Goal: Task Accomplishment & Management: Manage account settings

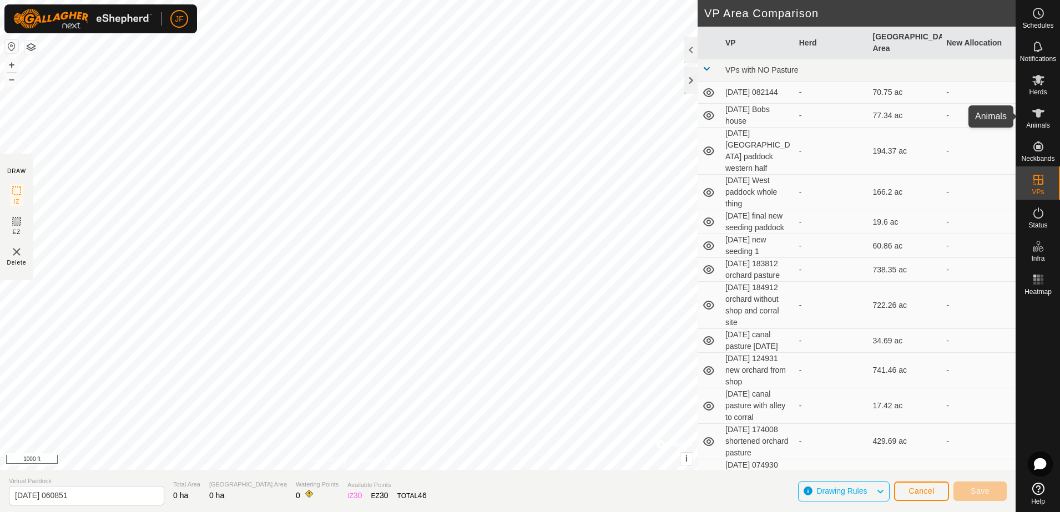
click at [1044, 114] on icon at bounding box center [1038, 113] width 13 height 13
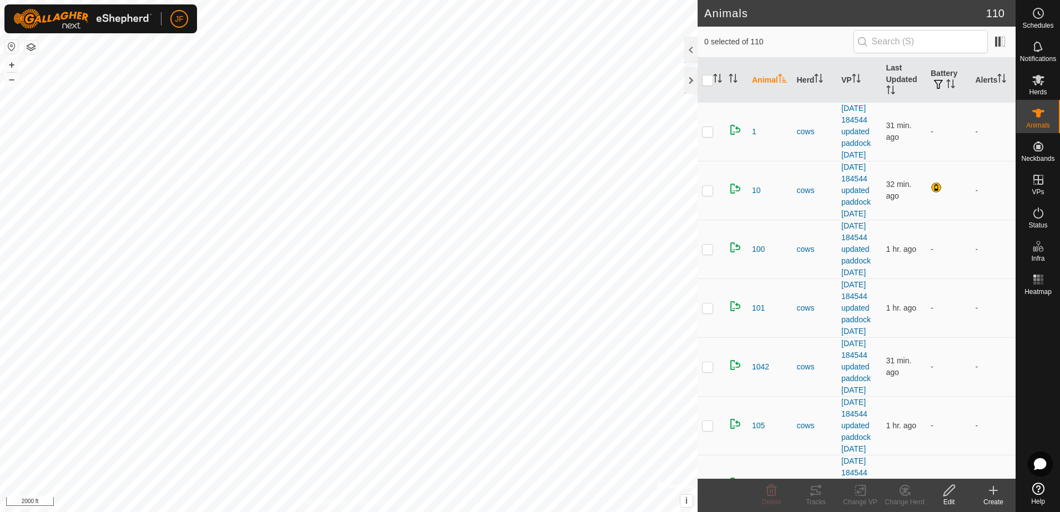
click at [0, 263] on html "JF Schedules Notifications Herds Animals Neckbands VPs Status Infra Heatmap Hel…" at bounding box center [530, 256] width 1060 height 512
click at [1037, 83] on icon at bounding box center [1038, 79] width 13 height 13
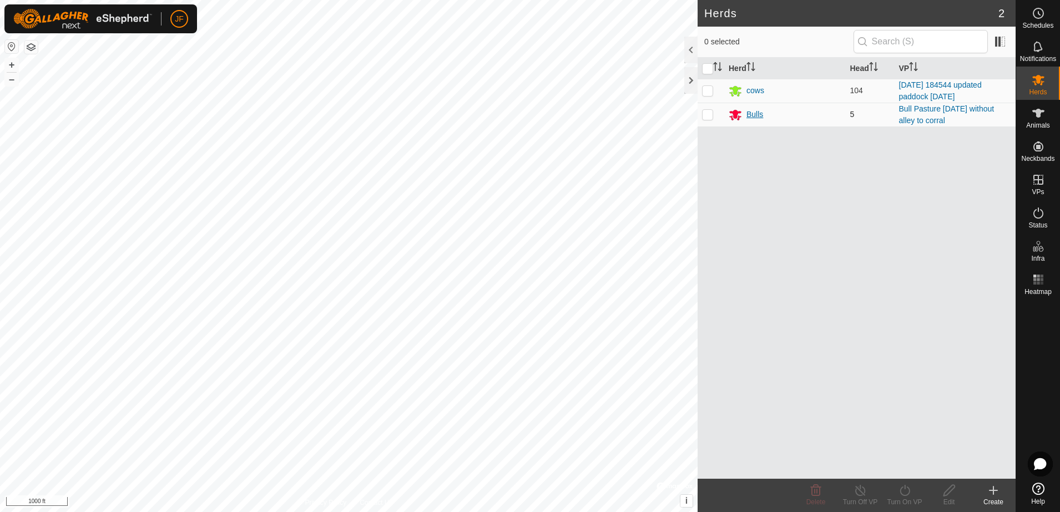
click at [752, 113] on div "Bulls" at bounding box center [755, 115] width 17 height 12
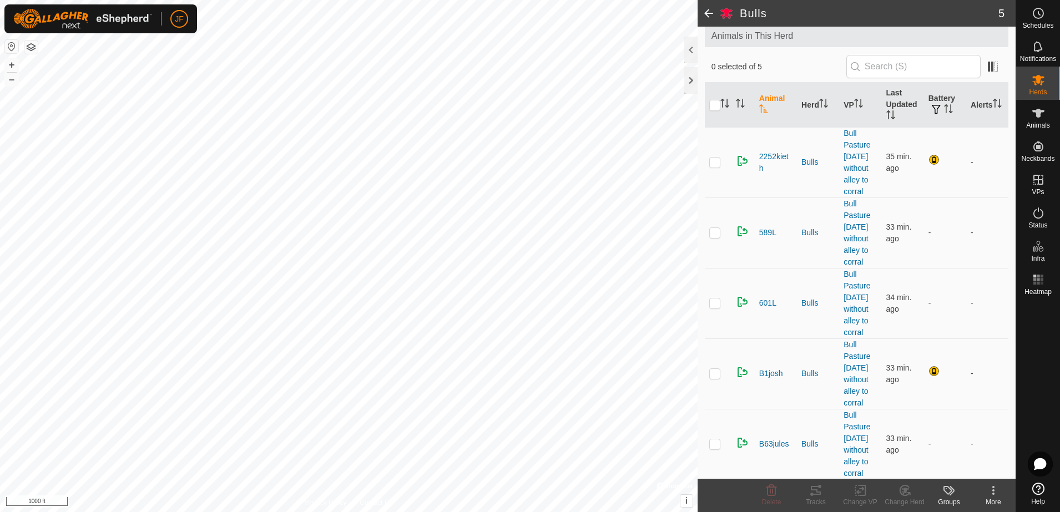
scroll to position [64, 0]
click at [763, 304] on span "601L" at bounding box center [767, 302] width 17 height 12
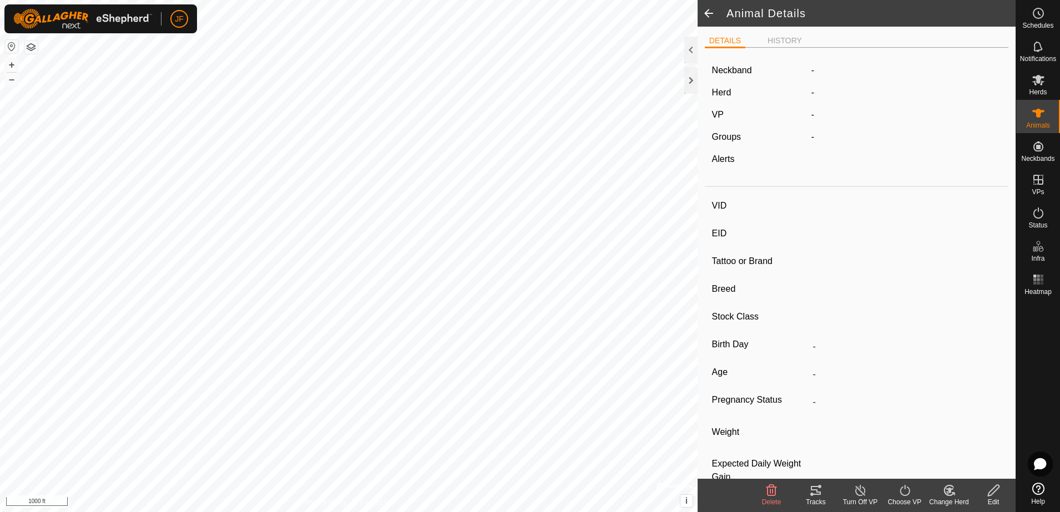
type input "601L"
type input "-"
type input "A1"
type input "-"
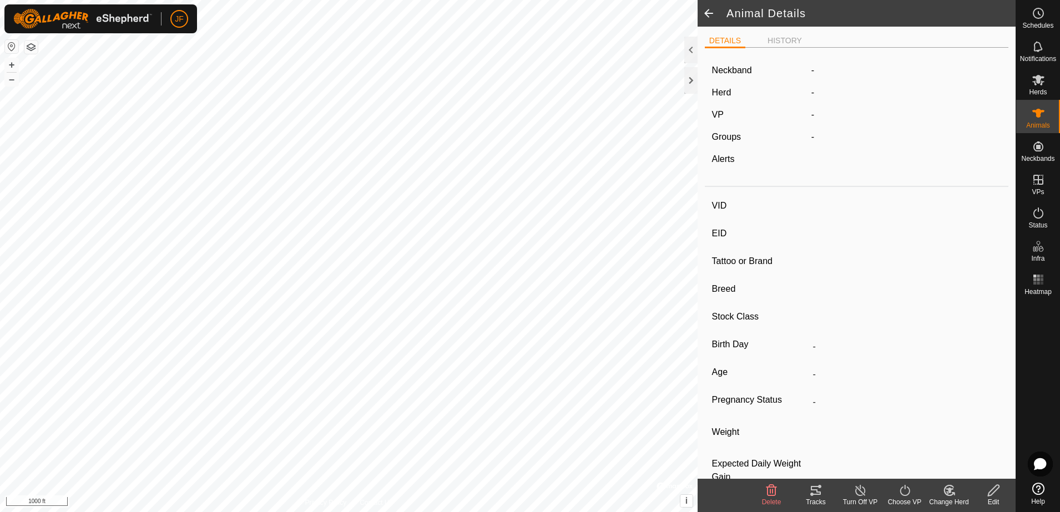
type input "0 kg"
type input "-"
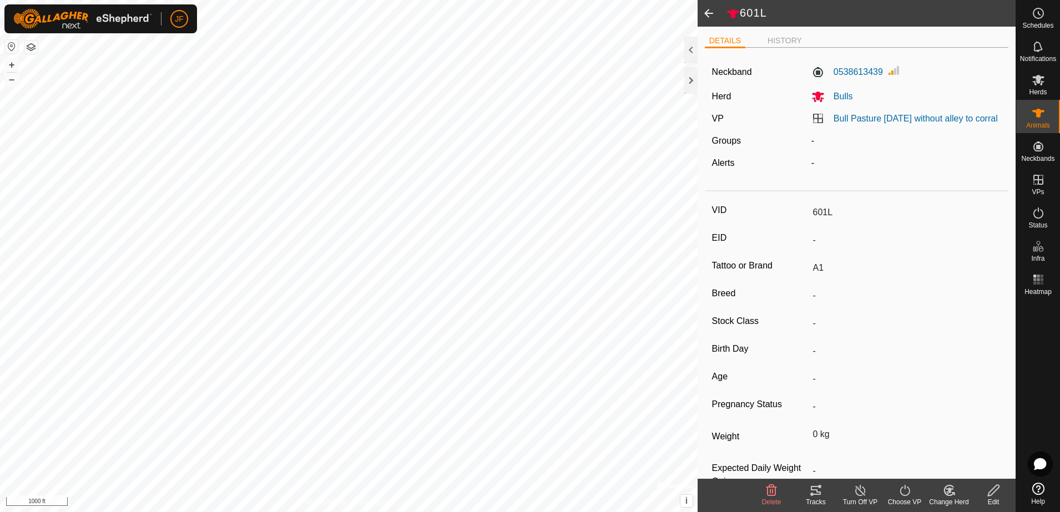
click at [703, 14] on span at bounding box center [709, 13] width 22 height 27
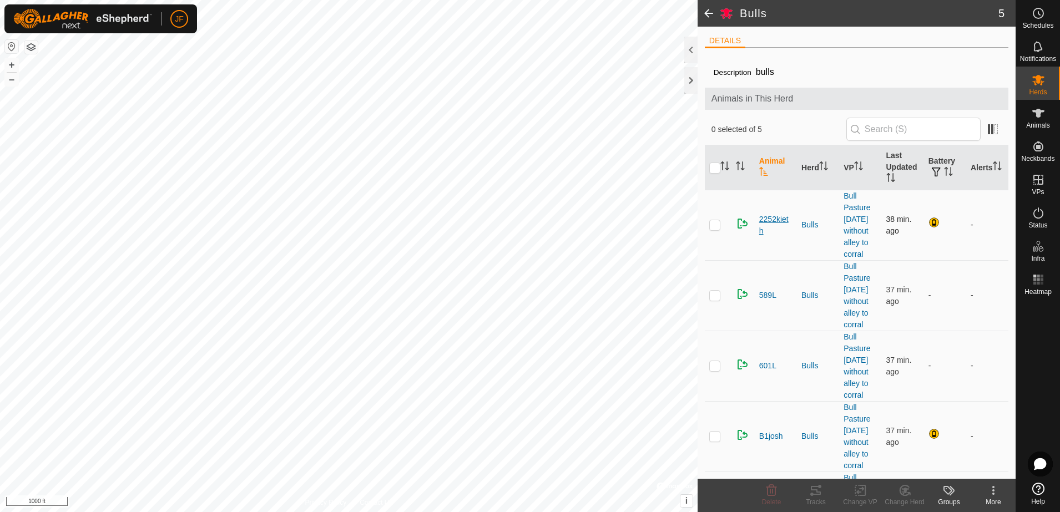
click at [774, 222] on span "2252kieth" at bounding box center [775, 225] width 33 height 23
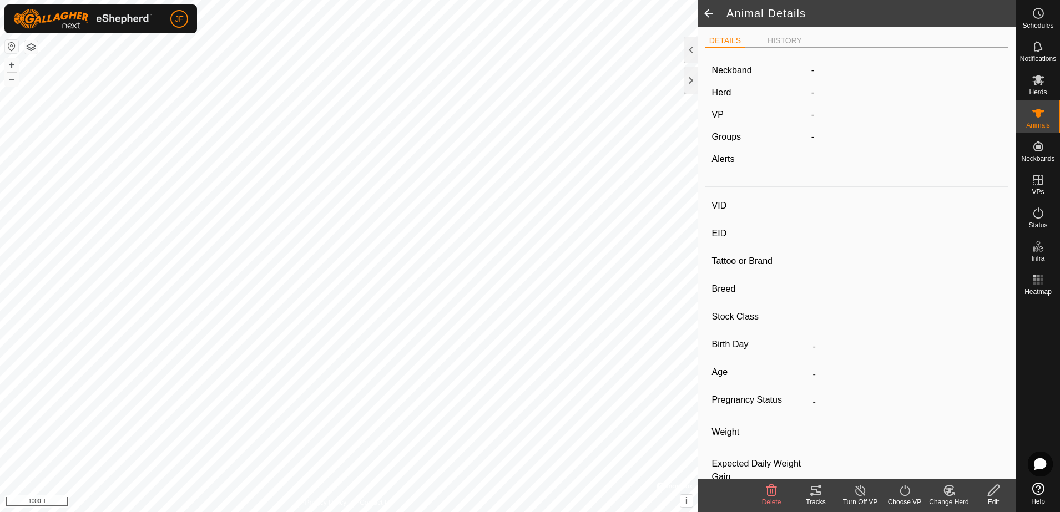
type input "2252kieth"
type input "-"
type input "[PERSON_NAME]"
type input "-"
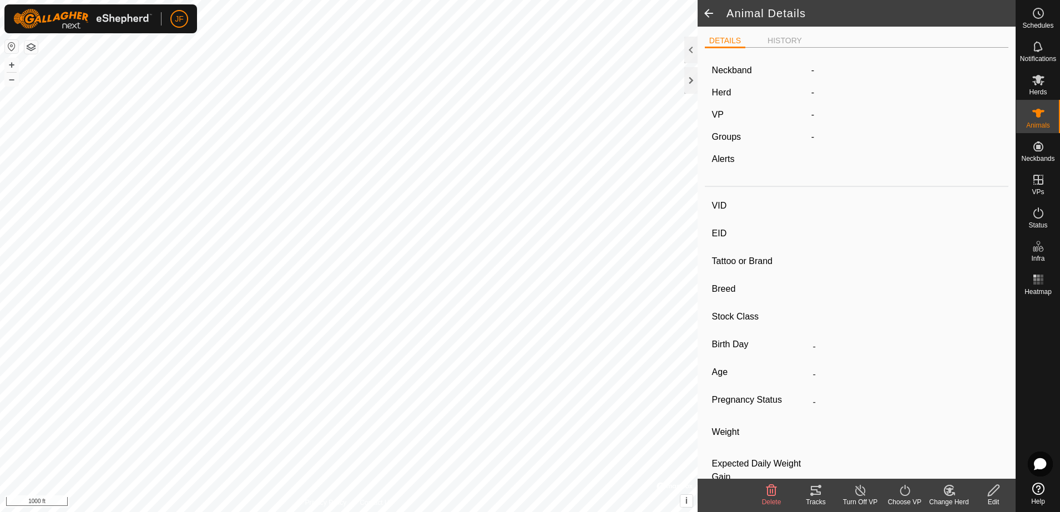
type input "0 kg"
type input "-"
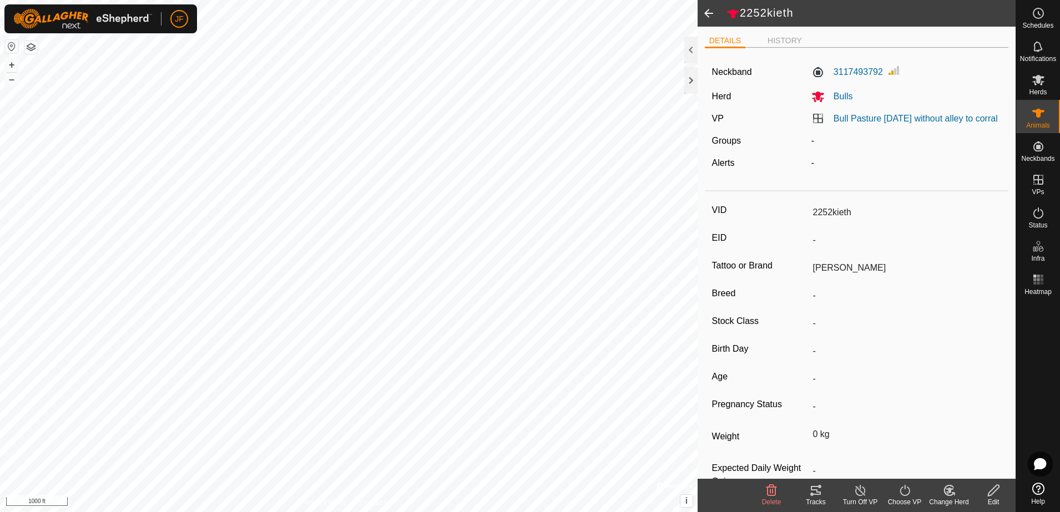
click at [703, 15] on span at bounding box center [709, 13] width 22 height 27
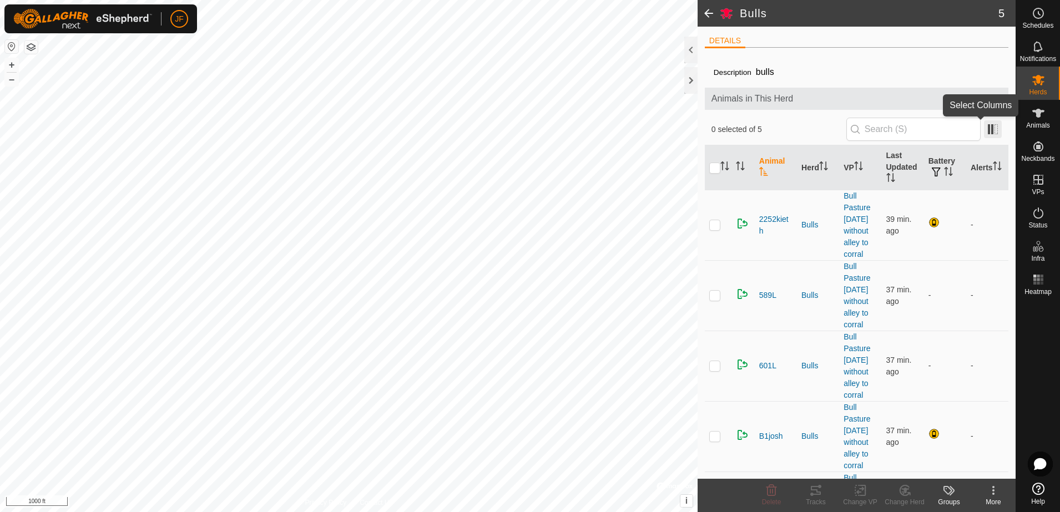
click at [984, 129] on span at bounding box center [993, 129] width 18 height 18
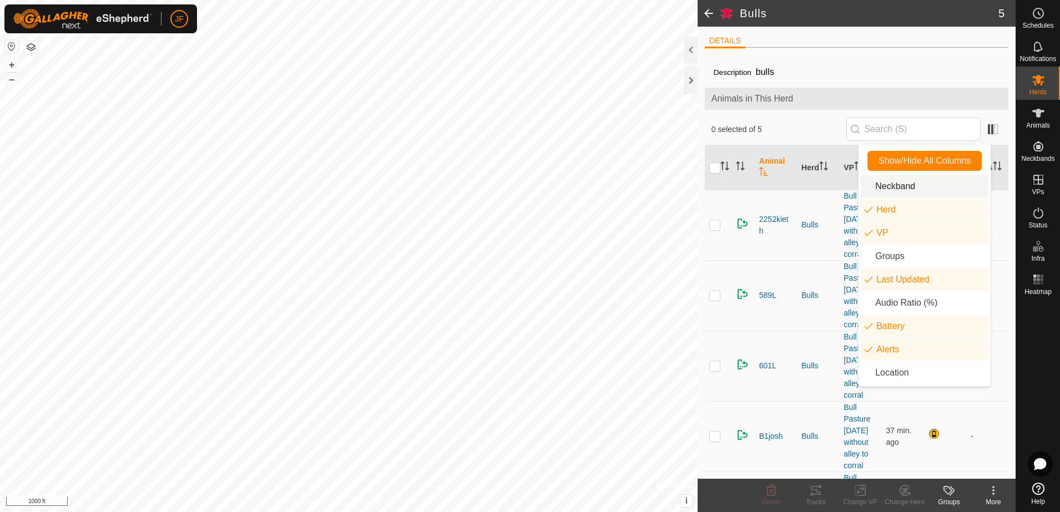
click at [925, 88] on div "Animals in This Herd" at bounding box center [857, 99] width 304 height 22
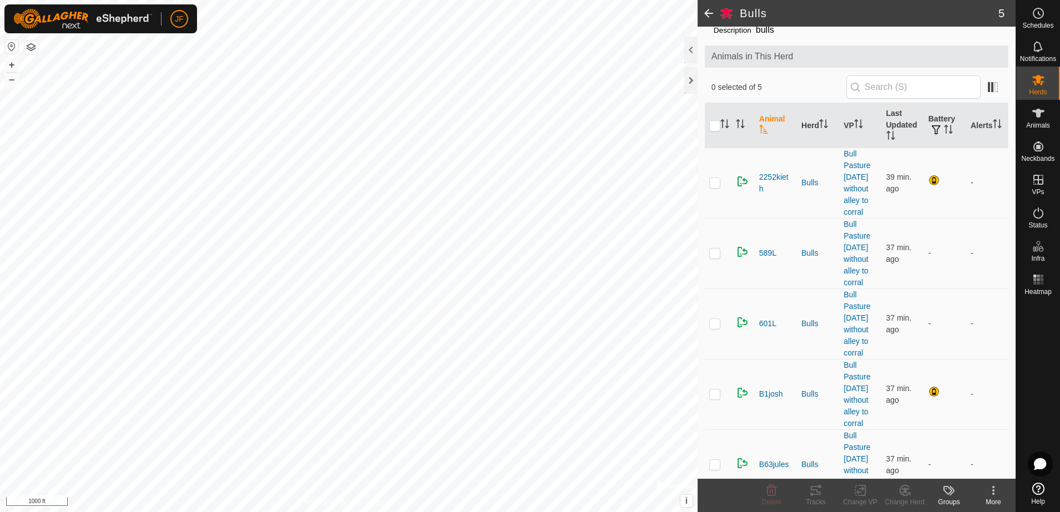
scroll to position [64, 0]
